Goal: Task Accomplishment & Management: Use online tool/utility

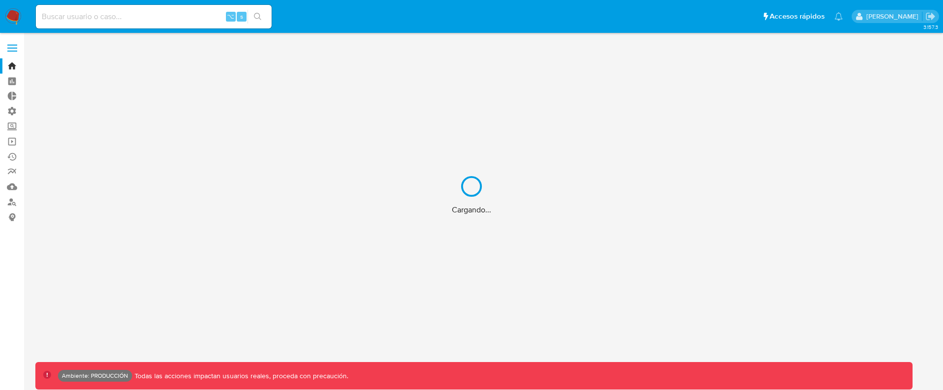
click at [18, 46] on div "Cargando..." at bounding box center [471, 195] width 943 height 390
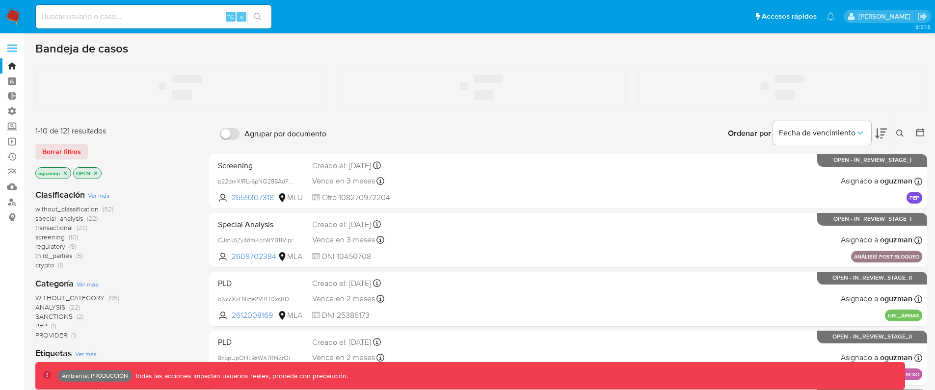
click at [16, 49] on label at bounding box center [12, 48] width 25 height 21
click at [0, 0] on input "checkbox" at bounding box center [0, 0] width 0 height 0
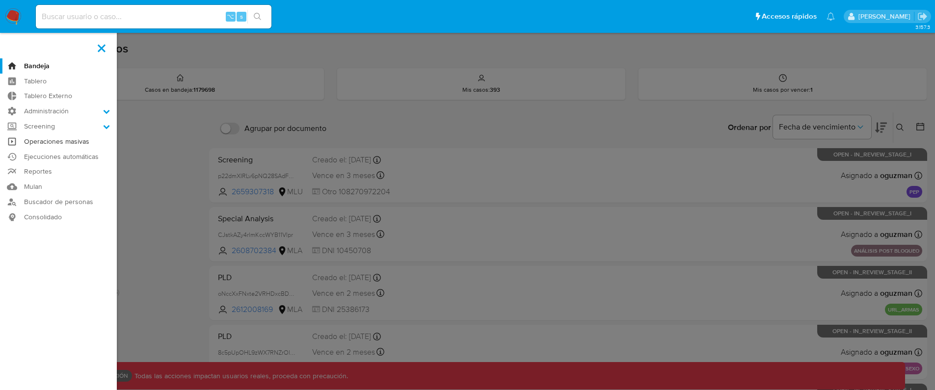
click at [57, 145] on link "Operaciones masivas" at bounding box center [58, 141] width 117 height 15
